Goal: Transaction & Acquisition: Obtain resource

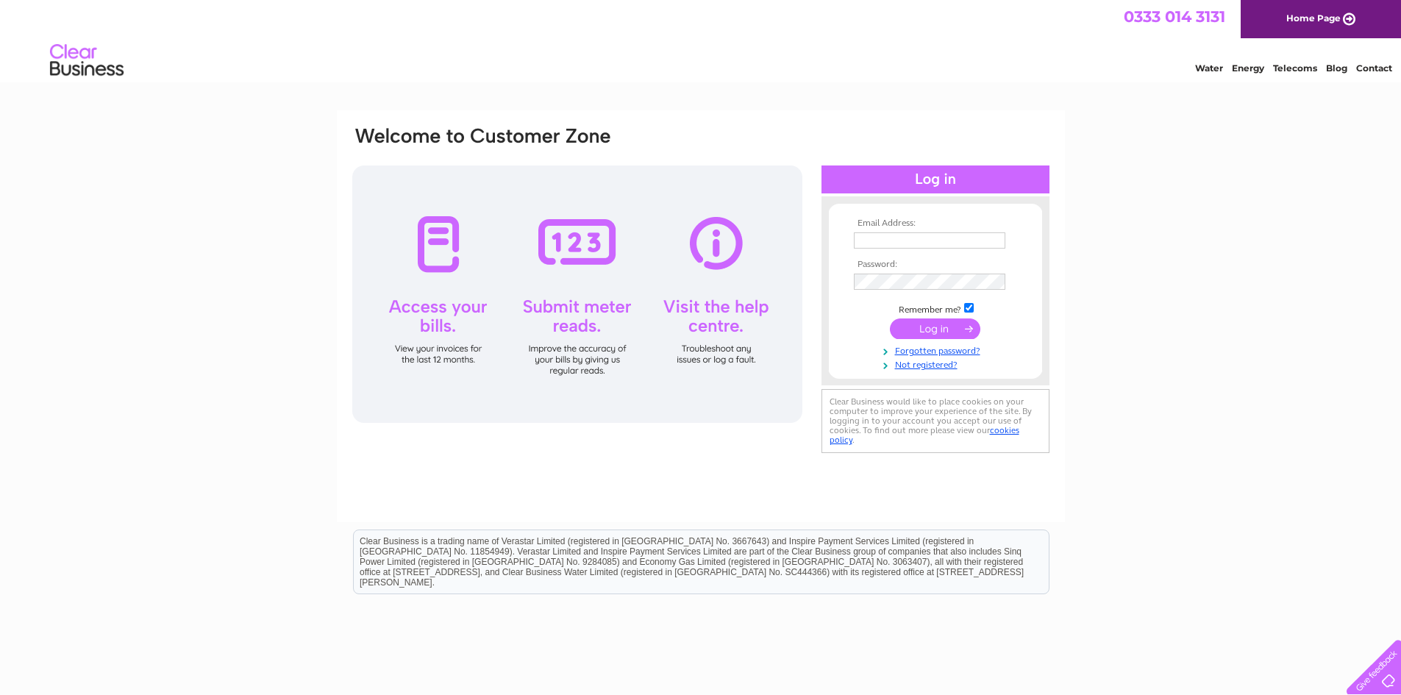
type input "Jackie@elviscomponentsltd.co.uk"
click at [964, 335] on input "submit" at bounding box center [935, 329] width 90 height 21
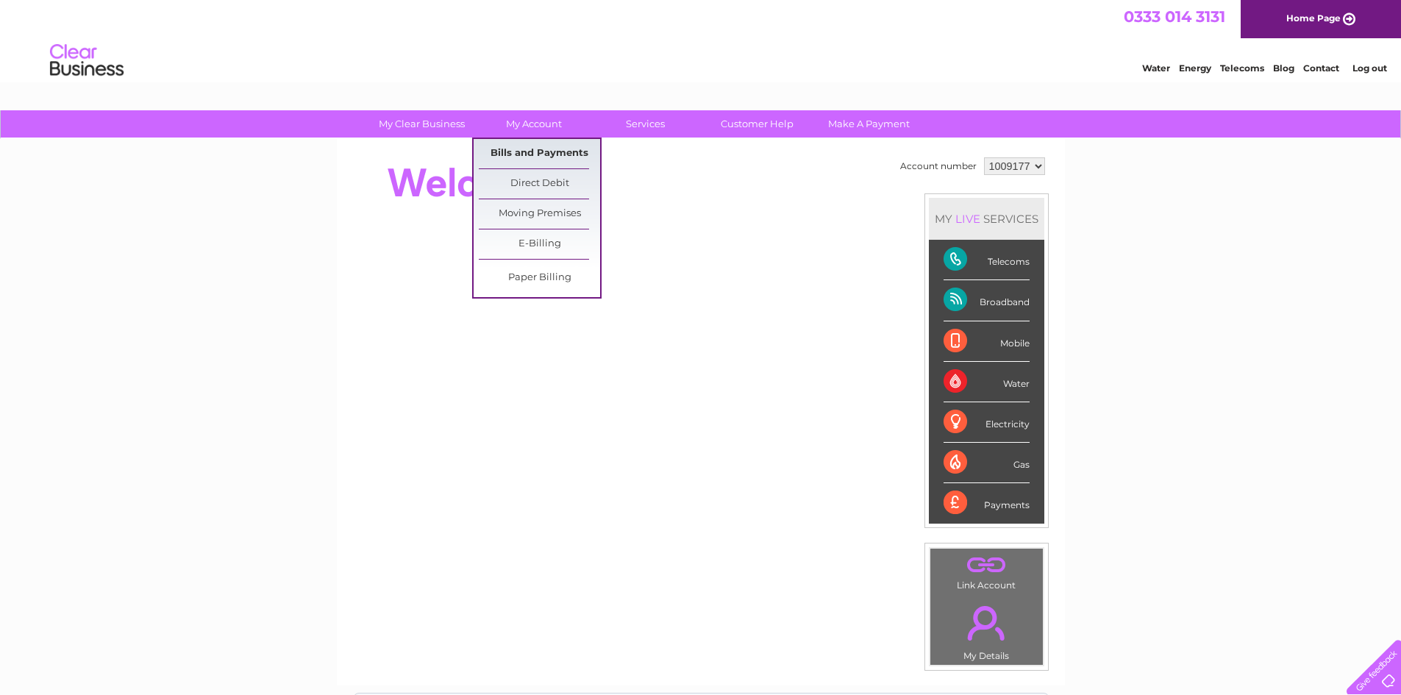
click at [548, 154] on link "Bills and Payments" at bounding box center [539, 153] width 121 height 29
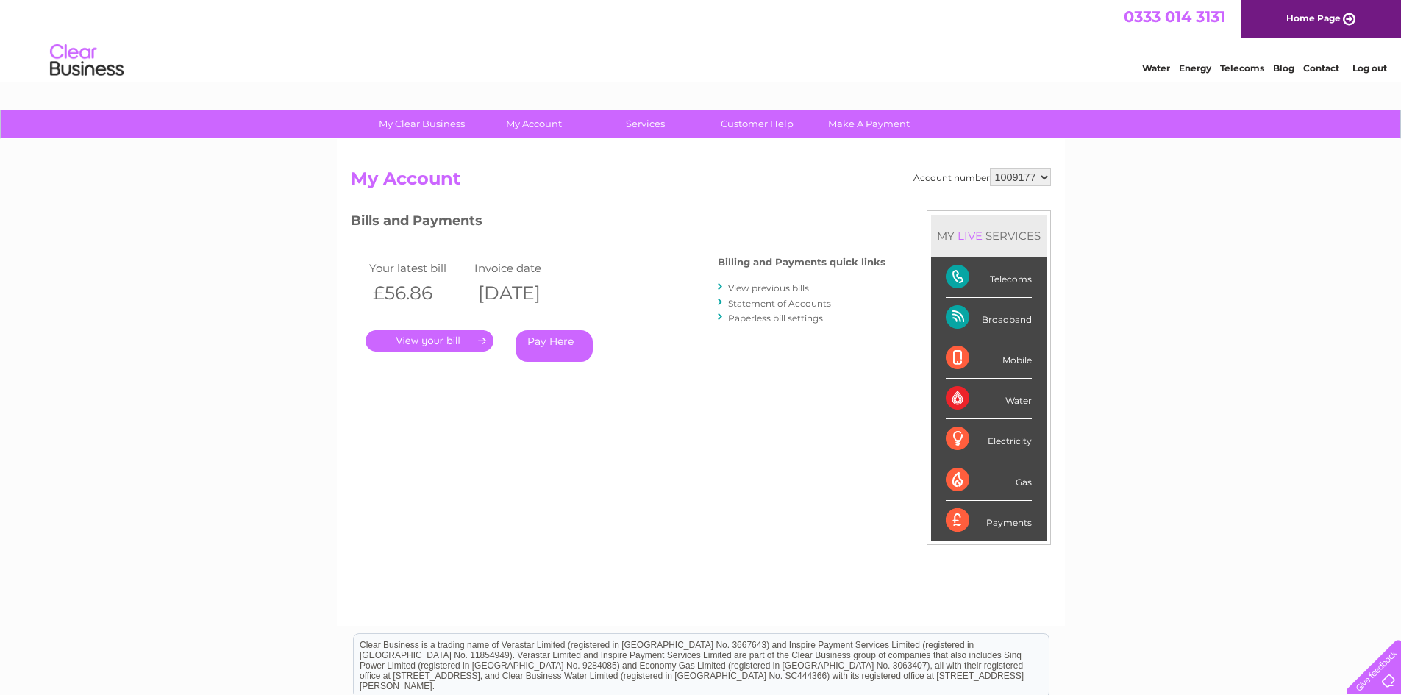
click at [462, 342] on link "." at bounding box center [430, 340] width 128 height 21
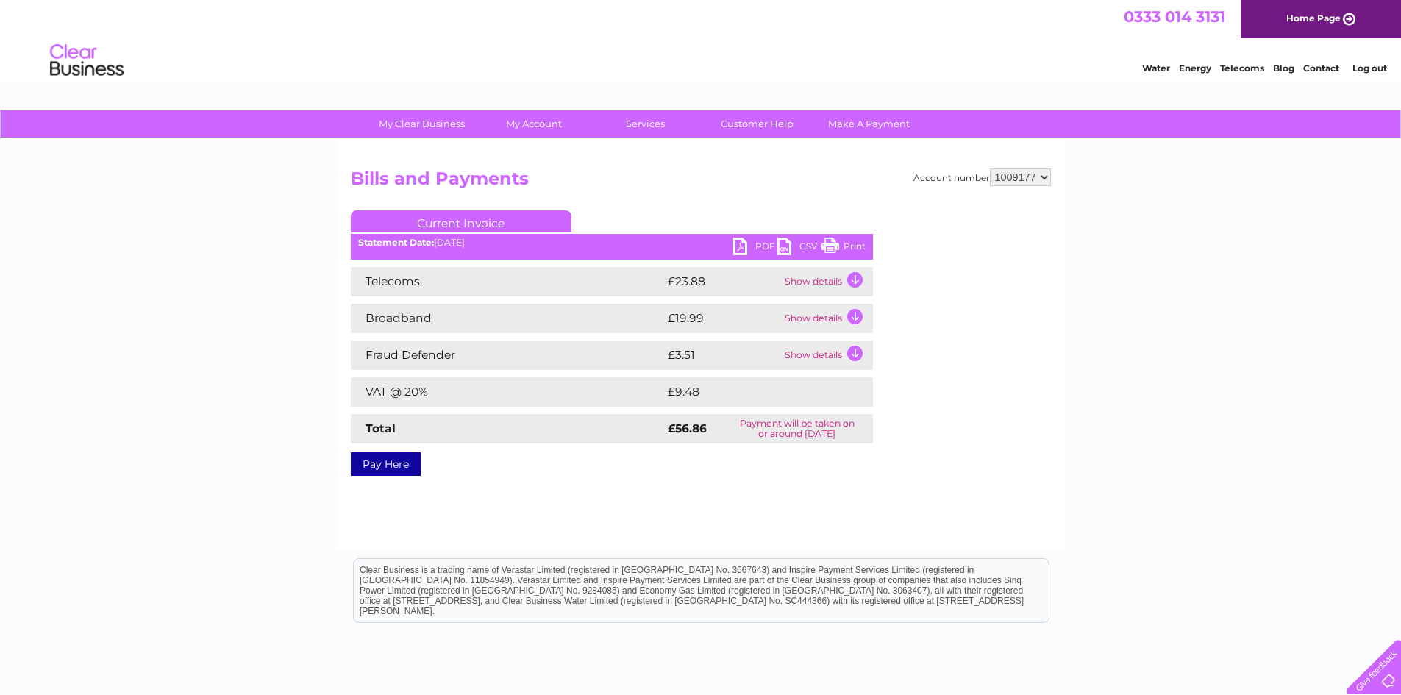
click at [747, 255] on link "PDF" at bounding box center [755, 248] width 44 height 21
